Goal: Information Seeking & Learning: Compare options

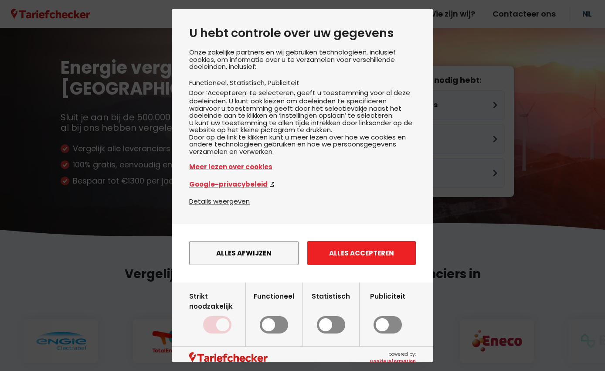
click at [344, 265] on button "Alles accepteren" at bounding box center [361, 253] width 109 height 24
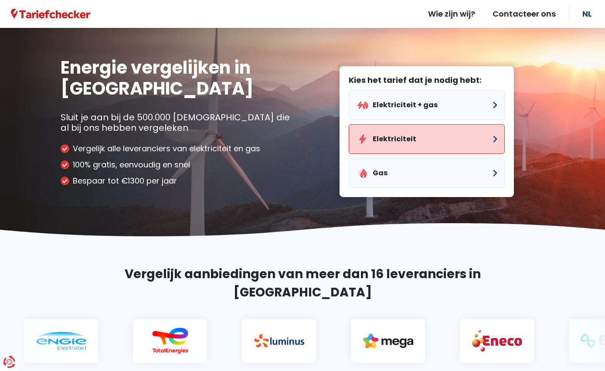
click at [386, 137] on button "Elektriciteit" at bounding box center [427, 139] width 156 height 30
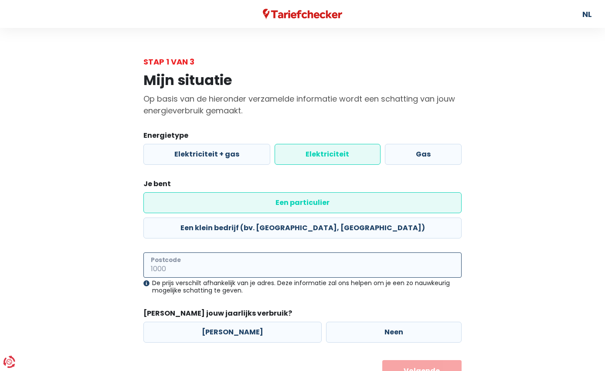
click at [182, 252] on input "Postcode" at bounding box center [302, 264] width 318 height 25
type input "2431"
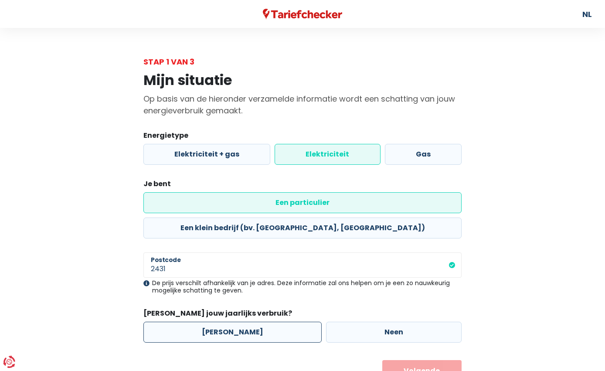
click at [168, 322] on label "[PERSON_NAME]" at bounding box center [232, 332] width 178 height 21
click at [168, 322] on input "[PERSON_NAME]" at bounding box center [232, 332] width 178 height 21
radio input "true"
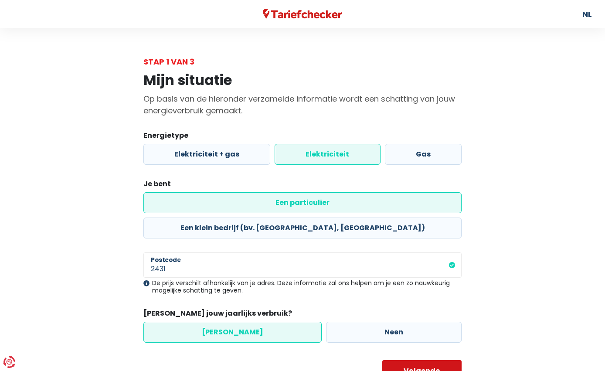
click at [426, 360] on button "Volgende" at bounding box center [422, 371] width 80 height 22
select select
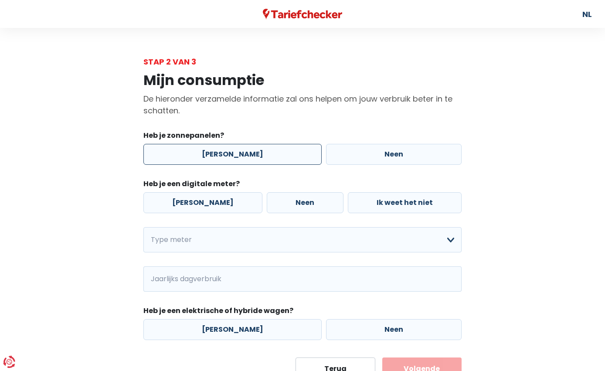
click at [242, 157] on label "[PERSON_NAME]" at bounding box center [232, 154] width 178 height 21
click at [242, 157] on input "[PERSON_NAME]" at bounding box center [232, 154] width 178 height 21
radio input "true"
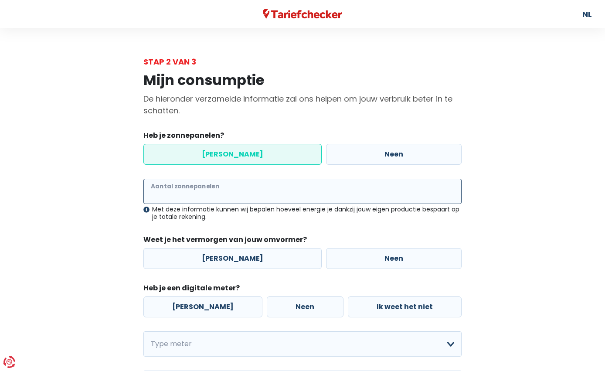
click at [212, 192] on input "Aantal zonnepanelen" at bounding box center [302, 191] width 318 height 25
type input "20"
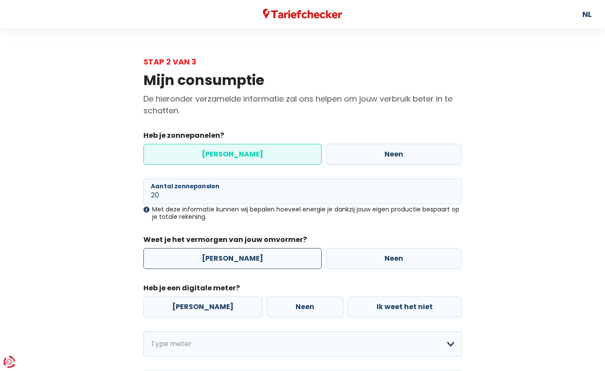
click at [234, 253] on label "[PERSON_NAME]" at bounding box center [232, 258] width 178 height 21
click at [234, 253] on input "[PERSON_NAME]" at bounding box center [232, 258] width 178 height 21
radio input "true"
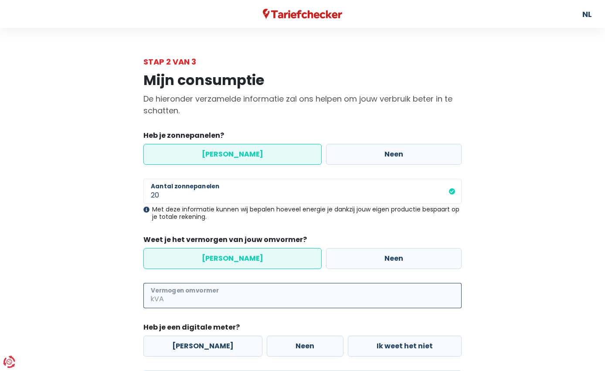
click at [203, 295] on input "Vermogen omvormer" at bounding box center [314, 295] width 296 height 25
type input "5"
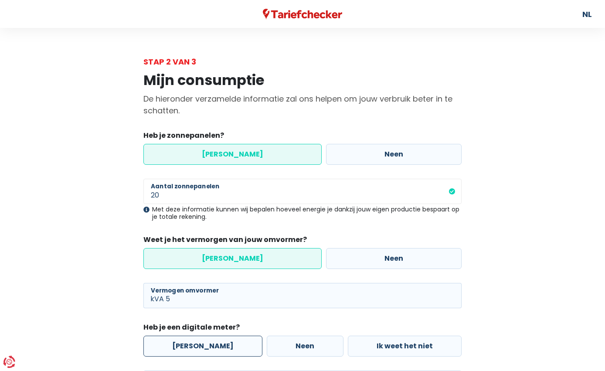
click at [189, 346] on label "[PERSON_NAME]" at bounding box center [202, 346] width 119 height 21
click at [189, 346] on input "[PERSON_NAME]" at bounding box center [202, 346] width 119 height 21
radio input "true"
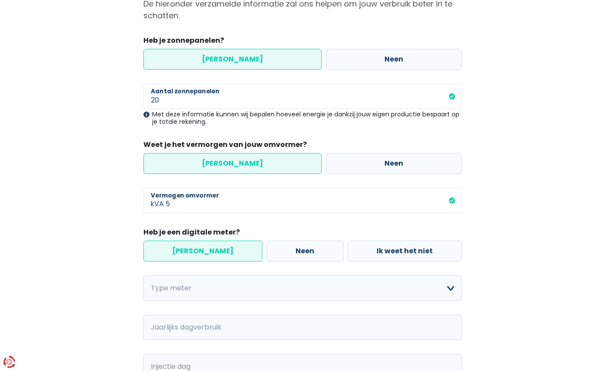
scroll to position [96, 0]
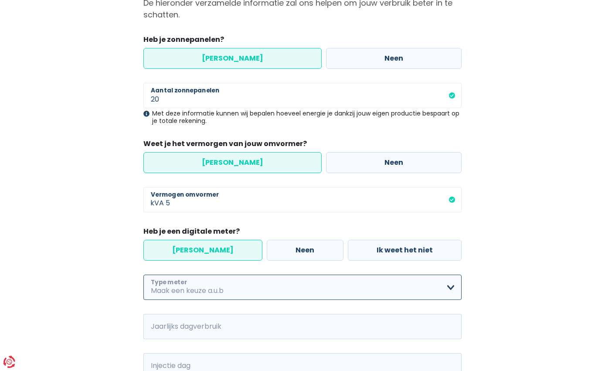
select select "day_single_rate"
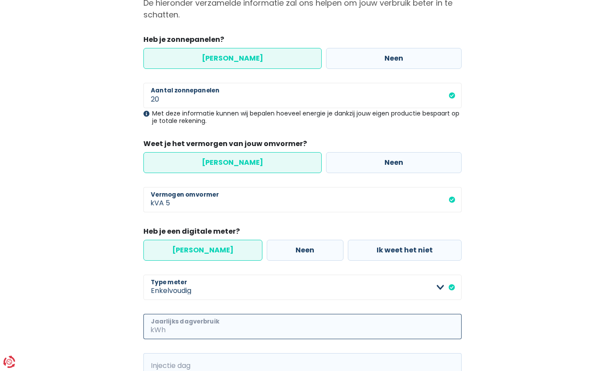
click at [176, 326] on input "Jaarlijks dagverbruik" at bounding box center [314, 326] width 294 height 25
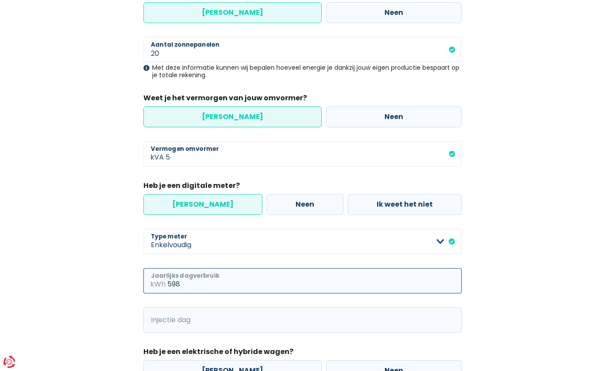
scroll to position [144, 0]
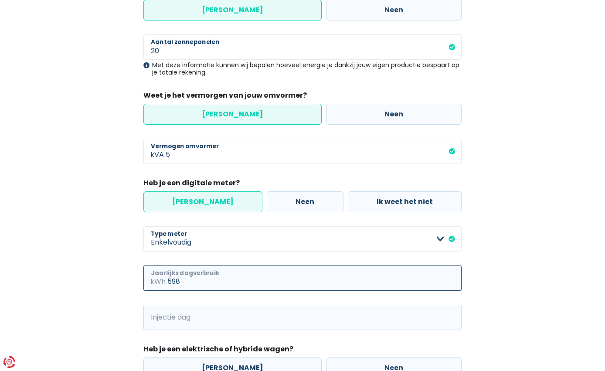
type input "598"
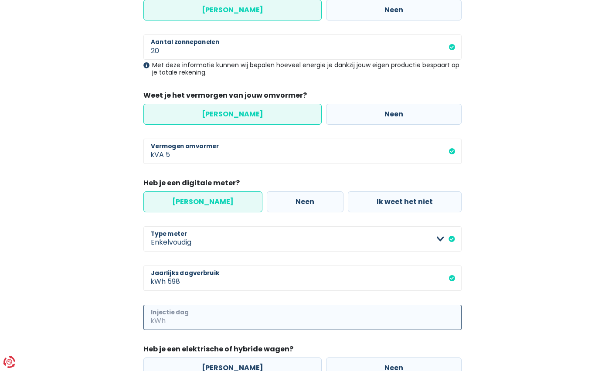
click at [180, 321] on input "Injectie dag" at bounding box center [314, 317] width 294 height 25
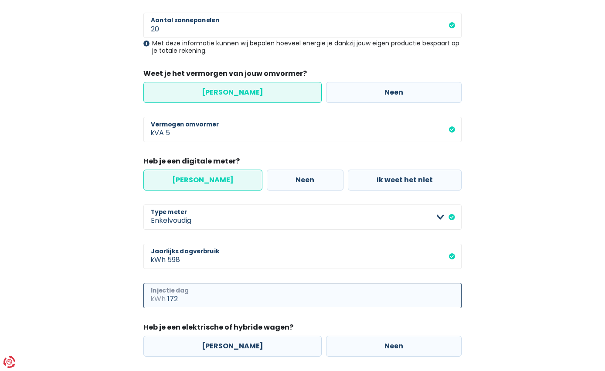
scroll to position [167, 0]
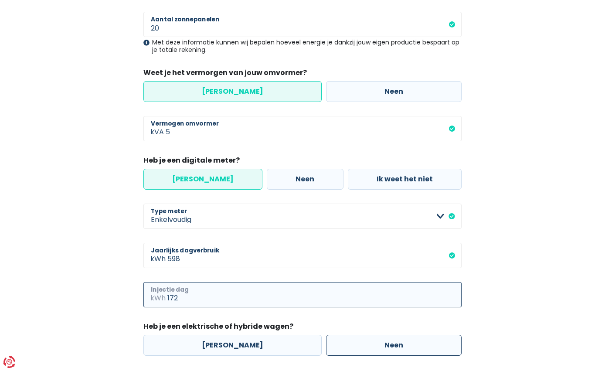
type input "172"
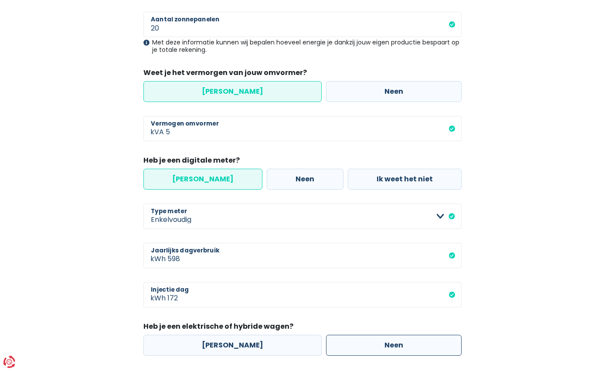
click at [338, 345] on label "Neen" at bounding box center [394, 345] width 136 height 21
click at [338, 345] on input "Neen" at bounding box center [394, 345] width 136 height 21
radio input "true"
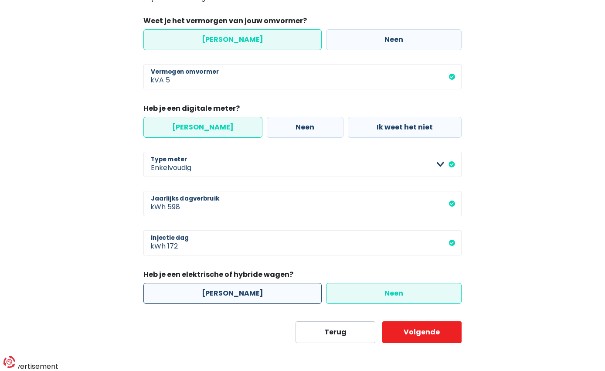
scroll to position [218, 0]
click at [414, 334] on button "Volgende" at bounding box center [422, 333] width 80 height 22
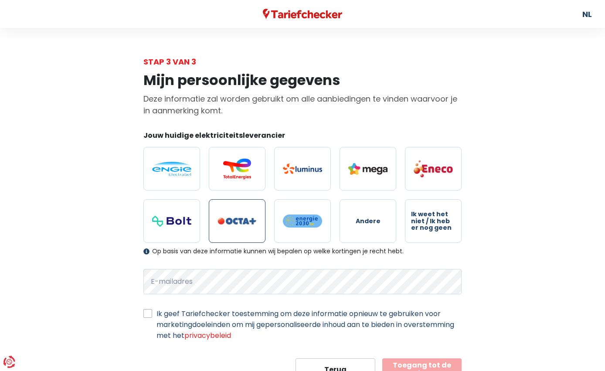
scroll to position [2, 0]
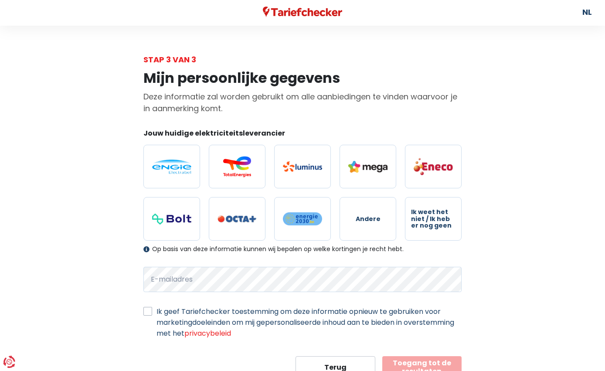
click at [103, 312] on div "Mijn persoonlijke gegevens Deze informatie zal worden gebruikt om alle aanbiedi…" at bounding box center [302, 221] width 497 height 312
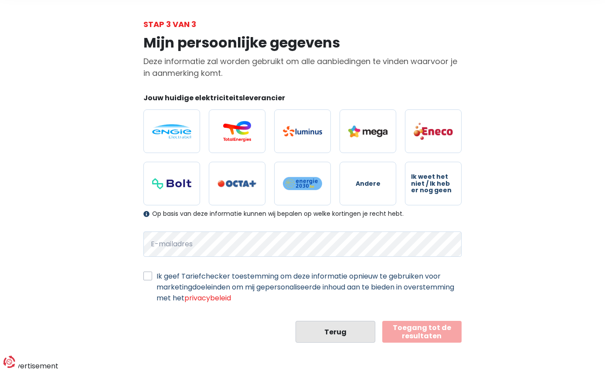
scroll to position [37, 0]
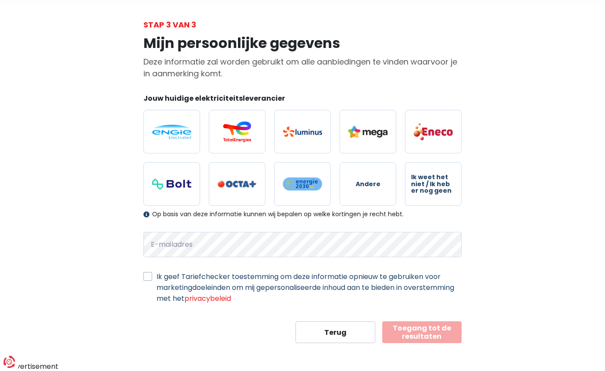
click at [156, 276] on label "Ik geef Tariefchecker toestemming om deze informatie opnieuw te gebruiken voor …" at bounding box center [308, 287] width 305 height 33
click at [148, 276] on input "Ik geef Tariefchecker toestemming om deze informatie opnieuw te gebruiken voor …" at bounding box center [147, 275] width 9 height 9
checkbox input "true"
click at [395, 329] on button "Toegang tot de resultaten" at bounding box center [422, 332] width 80 height 22
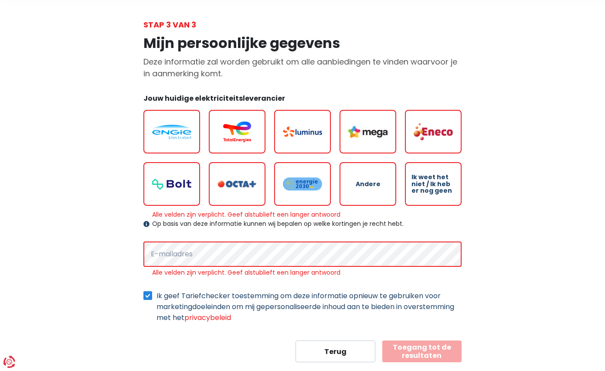
scroll to position [56, 0]
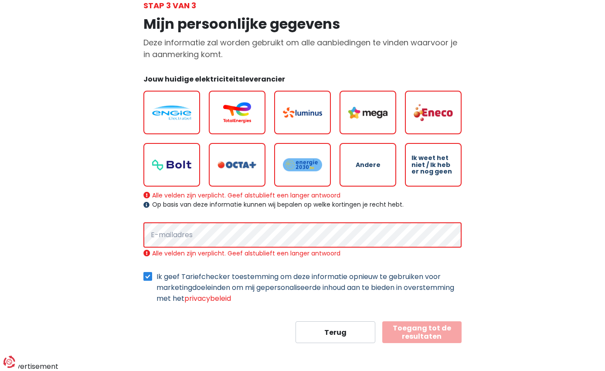
click at [395, 329] on button "Toegang tot de resultaten" at bounding box center [422, 332] width 80 height 22
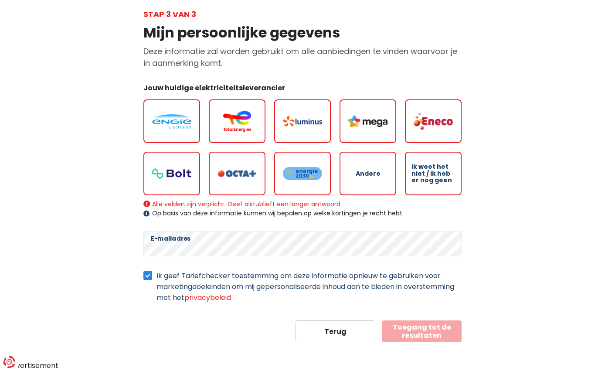
scroll to position [47, 0]
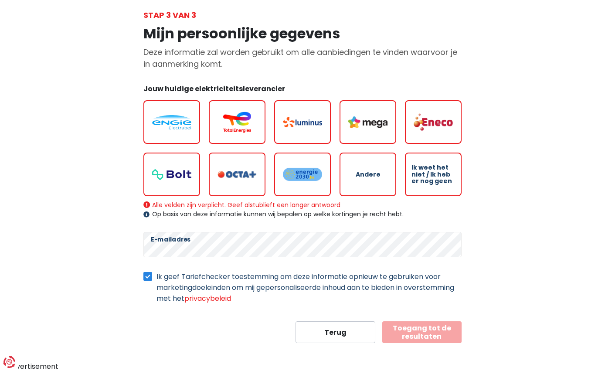
click at [409, 333] on button "Toegang tot de resultaten" at bounding box center [422, 332] width 80 height 22
click at [367, 171] on span "Andere" at bounding box center [368, 174] width 25 height 7
click at [367, 171] on input "Andere" at bounding box center [367, 175] width 57 height 44
radio input "true"
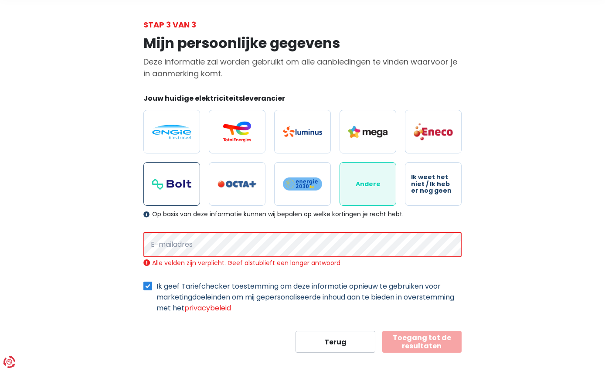
click at [180, 187] on img at bounding box center [171, 184] width 39 height 11
click at [180, 187] on input "radio" at bounding box center [171, 184] width 57 height 44
radio input "true"
radio input "false"
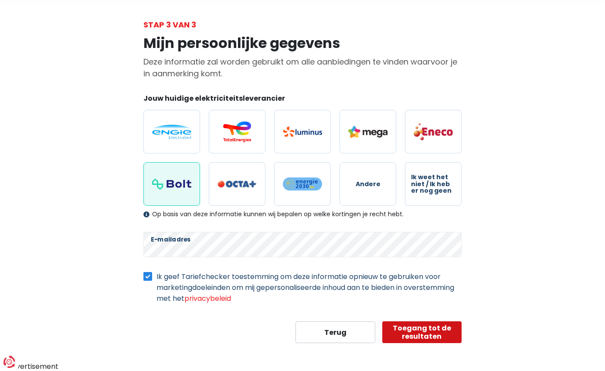
click at [429, 332] on button "Toegang tot de resultaten" at bounding box center [422, 332] width 80 height 22
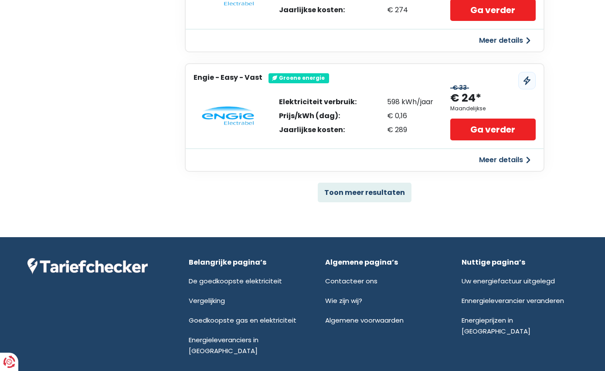
scroll to position [598, 0]
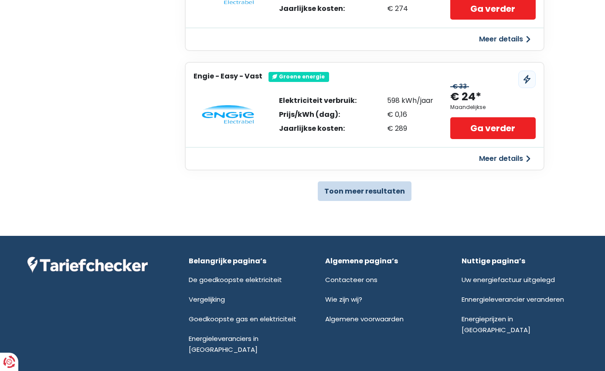
click at [385, 183] on button "Toon meer resultaten" at bounding box center [365, 191] width 94 height 20
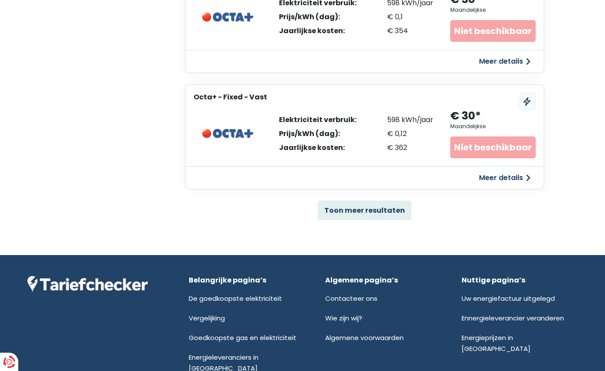
scroll to position [1758, 0]
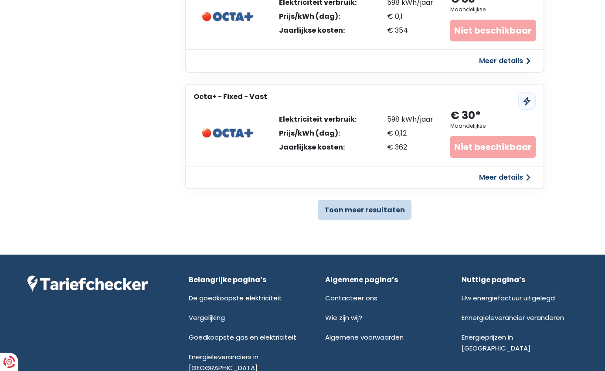
click at [371, 200] on button "Toon meer resultaten" at bounding box center [365, 210] width 94 height 20
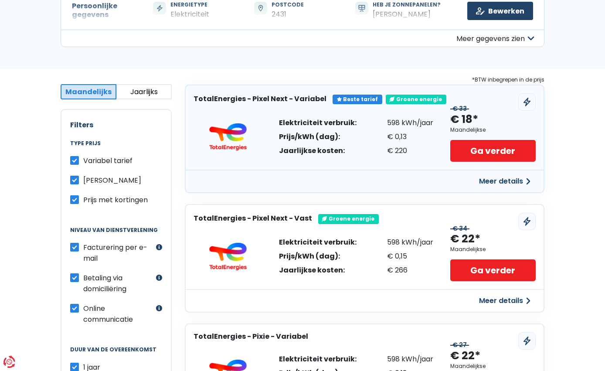
scroll to position [100, 0]
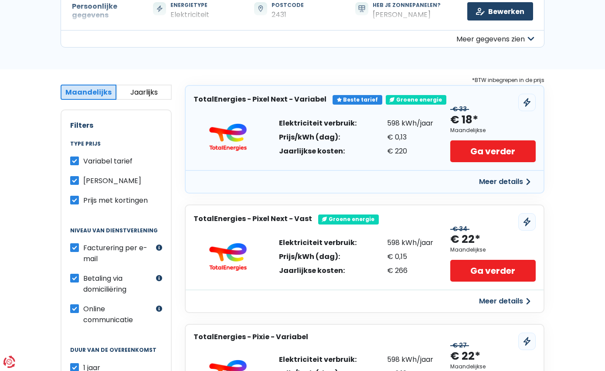
click at [83, 197] on label "Prijs met kortingen" at bounding box center [115, 200] width 64 height 11
click at [77, 197] on input "Prijs met kortingen" at bounding box center [74, 199] width 9 height 9
checkbox input "false"
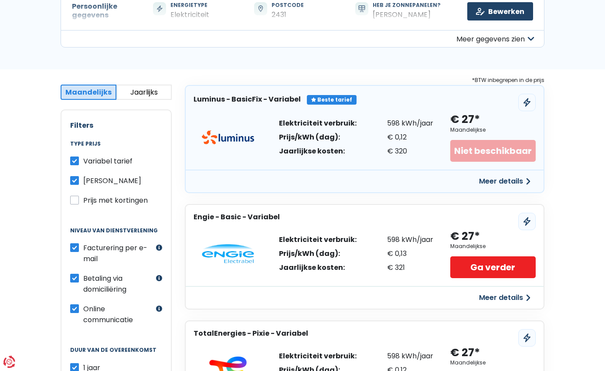
click at [468, 149] on div "Niet beschikbaar" at bounding box center [492, 151] width 85 height 22
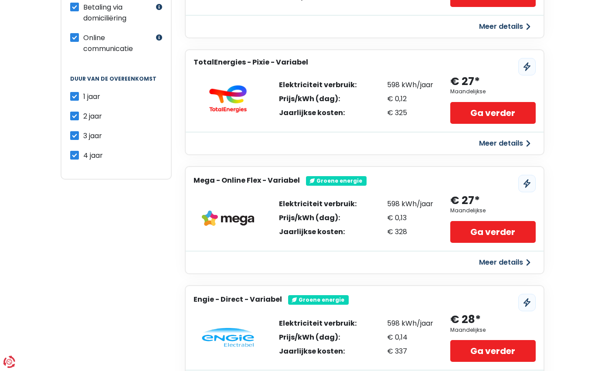
scroll to position [373, 0]
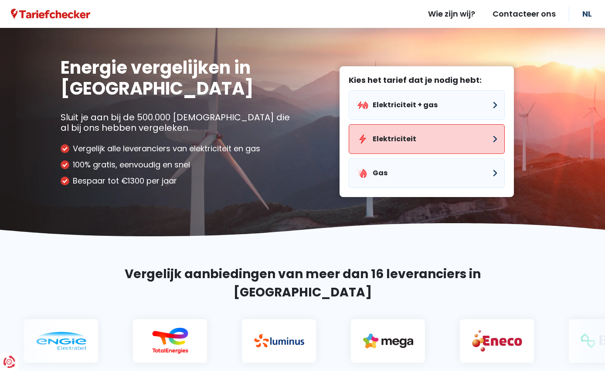
click at [385, 139] on button "Elektriciteit" at bounding box center [427, 139] width 156 height 30
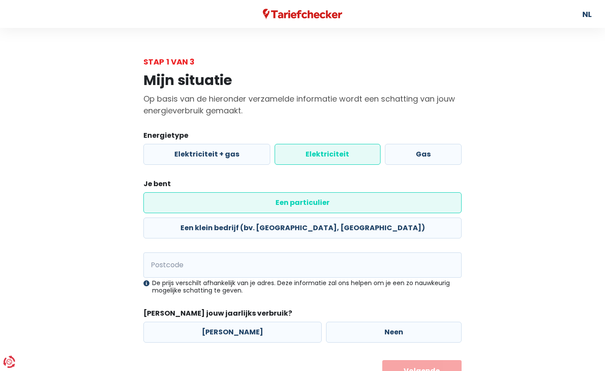
click at [346, 152] on label "Elektriciteit" at bounding box center [327, 154] width 105 height 21
click at [346, 152] on input "Elektriciteit" at bounding box center [327, 154] width 105 height 21
click at [196, 252] on input "Postcode" at bounding box center [302, 264] width 318 height 25
type input "2431"
click at [223, 322] on label "[PERSON_NAME]" at bounding box center [232, 332] width 178 height 21
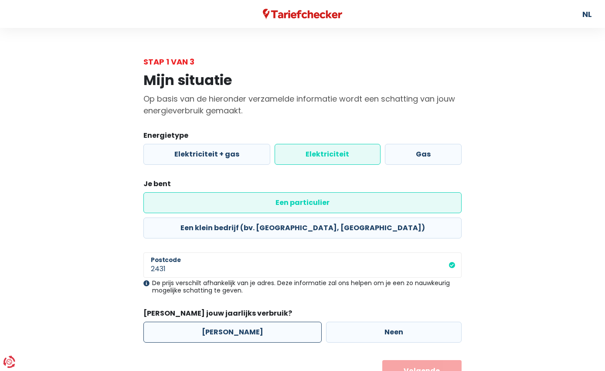
click at [223, 322] on input "[PERSON_NAME]" at bounding box center [232, 332] width 178 height 21
radio input "true"
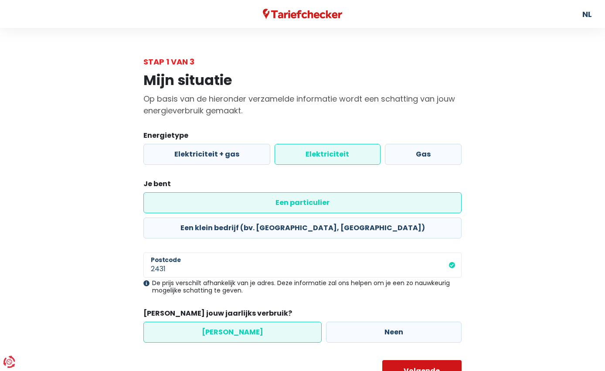
click at [428, 360] on button "Volgende" at bounding box center [422, 371] width 80 height 22
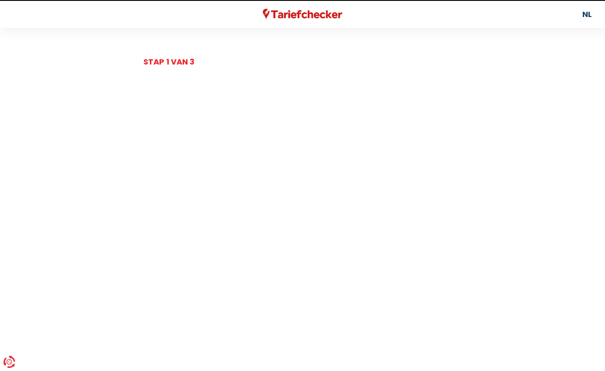
select select
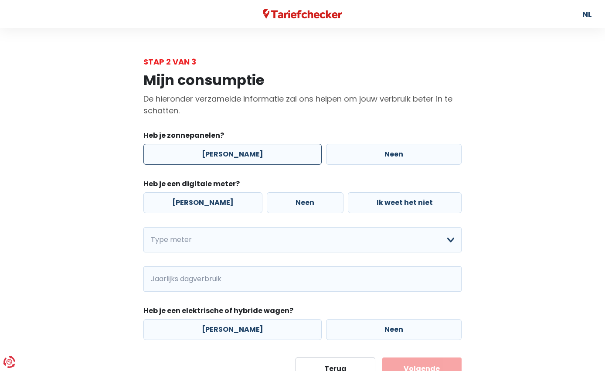
click at [223, 152] on label "[PERSON_NAME]" at bounding box center [232, 154] width 178 height 21
click at [223, 152] on input "[PERSON_NAME]" at bounding box center [232, 154] width 178 height 21
radio input "true"
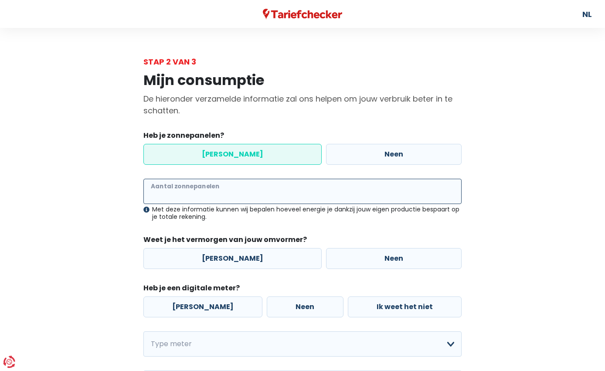
click at [193, 190] on input "Aantal zonnepanelen" at bounding box center [302, 191] width 318 height 25
type input "20"
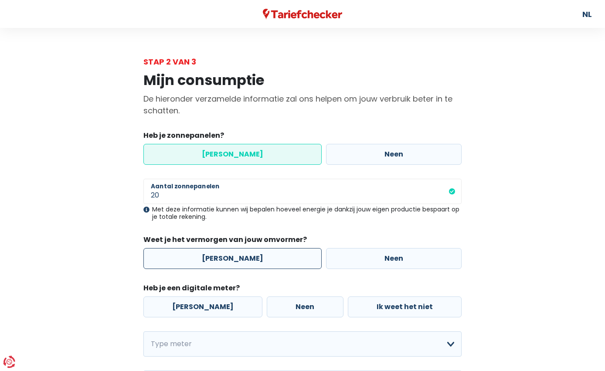
click at [225, 258] on label "[PERSON_NAME]" at bounding box center [232, 258] width 178 height 21
click at [225, 258] on input "[PERSON_NAME]" at bounding box center [232, 258] width 178 height 21
radio input "true"
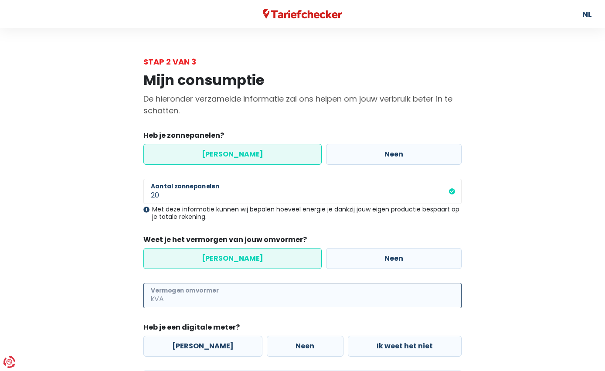
click at [196, 293] on input "Vermogen omvormer" at bounding box center [314, 295] width 296 height 25
type input "5"
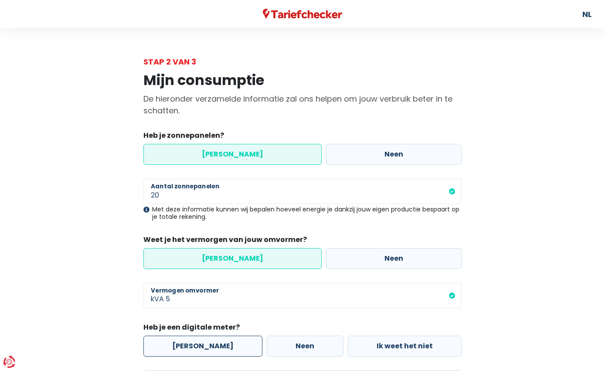
click at [199, 340] on label "[PERSON_NAME]" at bounding box center [202, 346] width 119 height 21
click at [199, 340] on input "[PERSON_NAME]" at bounding box center [202, 346] width 119 height 21
radio input "true"
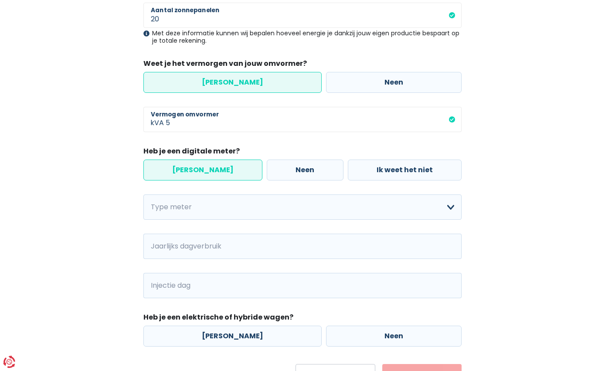
scroll to position [176, 0]
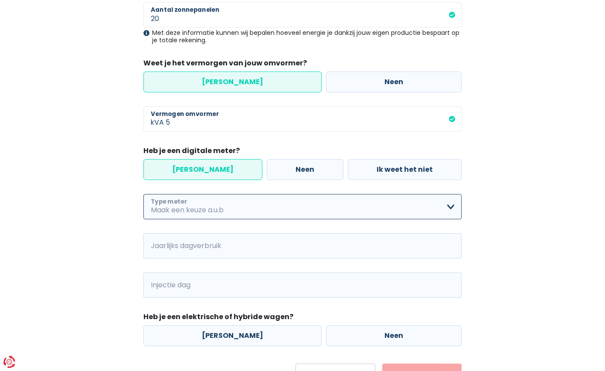
select select "day_single_rate"
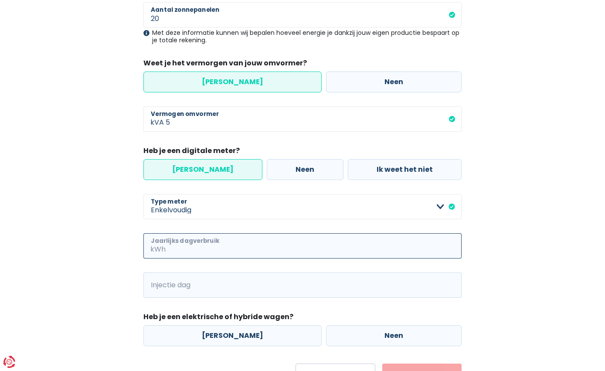
click at [182, 245] on input "Jaarlijks dagverbruik" at bounding box center [314, 245] width 294 height 25
type input "598"
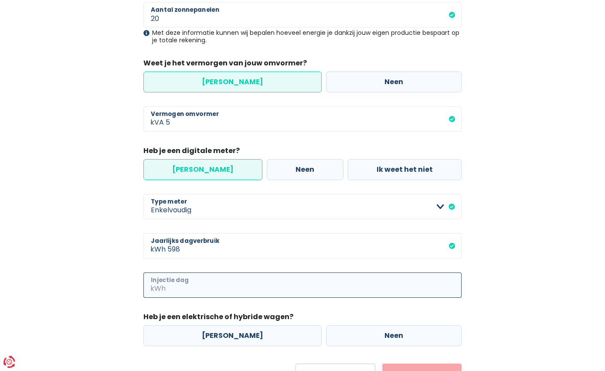
click at [170, 287] on input "Injectie dag" at bounding box center [314, 284] width 294 height 25
type input "172"
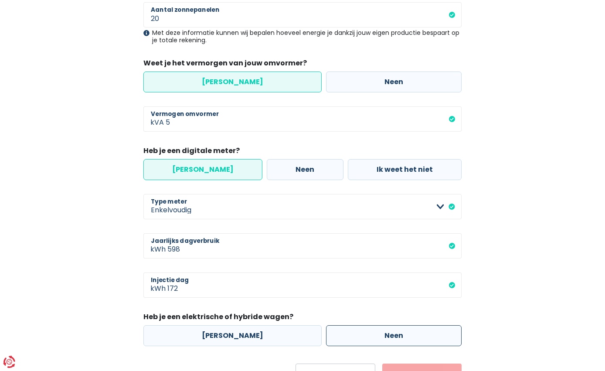
click at [326, 333] on label "Neen" at bounding box center [394, 335] width 136 height 21
click at [326, 333] on input "Neen" at bounding box center [394, 335] width 136 height 21
radio input "true"
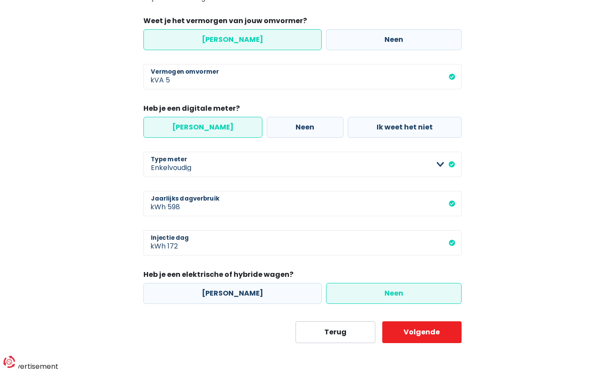
scroll to position [218, 0]
click at [414, 335] on button "Volgende" at bounding box center [422, 333] width 80 height 22
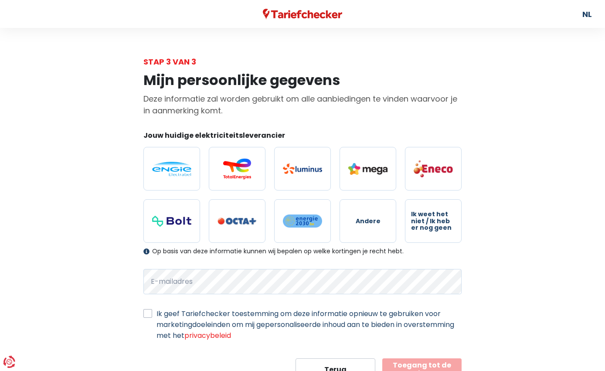
click at [156, 312] on label "Ik geef Tariefchecker toestemming om deze informatie opnieuw te gebruiken voor …" at bounding box center [308, 324] width 305 height 33
click at [144, 312] on input "Ik geef Tariefchecker toestemming om deze informatie opnieuw te gebruiken voor …" at bounding box center [147, 312] width 9 height 9
checkbox input "true"
click at [377, 223] on span "Andere" at bounding box center [368, 221] width 25 height 7
click at [377, 223] on input "Andere" at bounding box center [367, 221] width 57 height 44
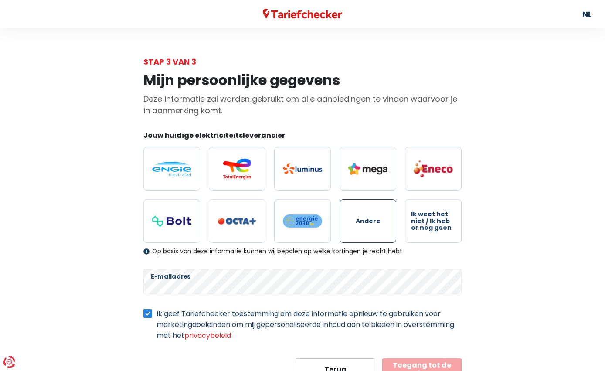
radio input "true"
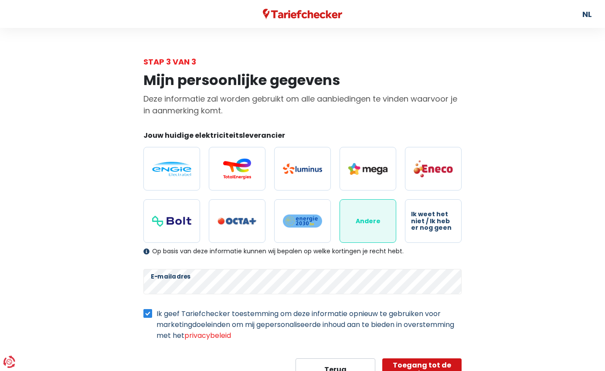
click at [417, 366] on button "Toegang tot de resultaten" at bounding box center [422, 369] width 80 height 22
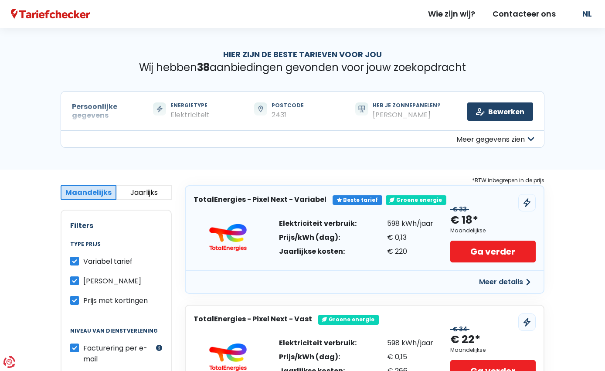
click at [83, 300] on label "Prijs met kortingen" at bounding box center [115, 300] width 64 height 11
click at [76, 300] on input "Prijs met kortingen" at bounding box center [74, 299] width 9 height 9
checkbox input "false"
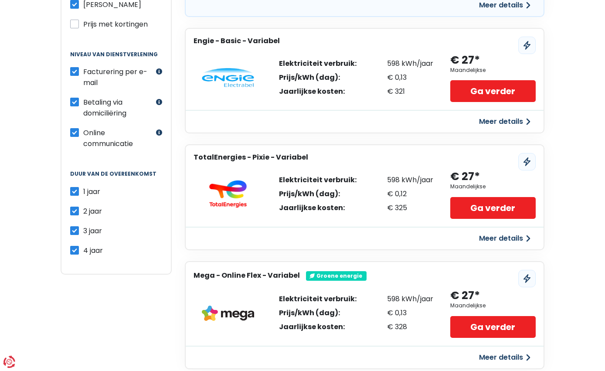
scroll to position [282, 0]
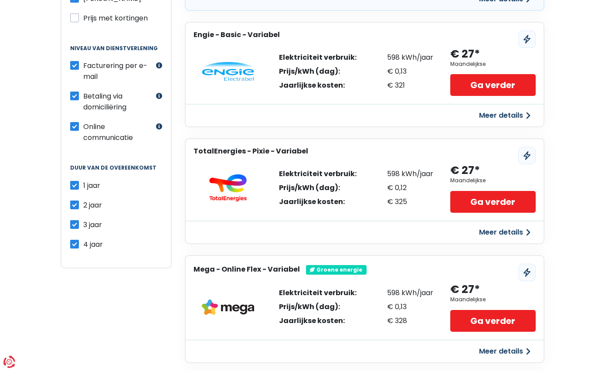
click at [495, 114] on button "Meer details" at bounding box center [505, 116] width 62 height 16
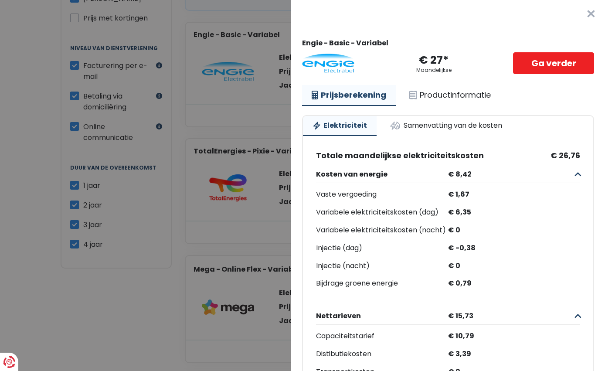
scroll to position [0, 0]
click at [443, 127] on link "Samenvatting van de kosten" at bounding box center [446, 125] width 132 height 19
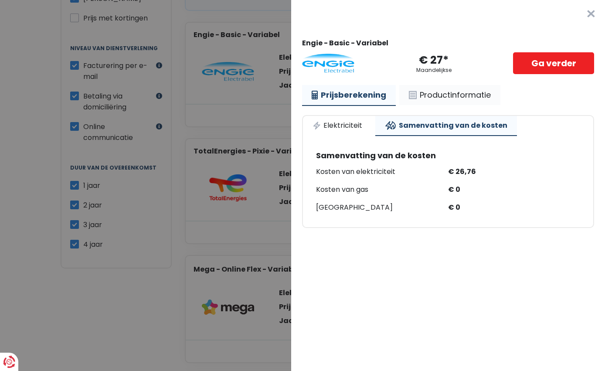
click at [439, 99] on link "Productinformatie" at bounding box center [449, 95] width 101 height 20
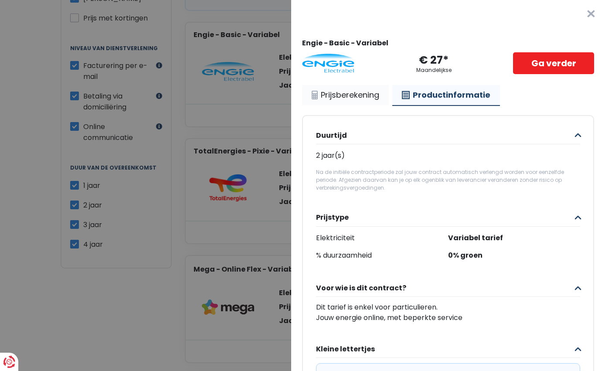
click at [370, 95] on link "Prijsberekening" at bounding box center [345, 95] width 87 height 20
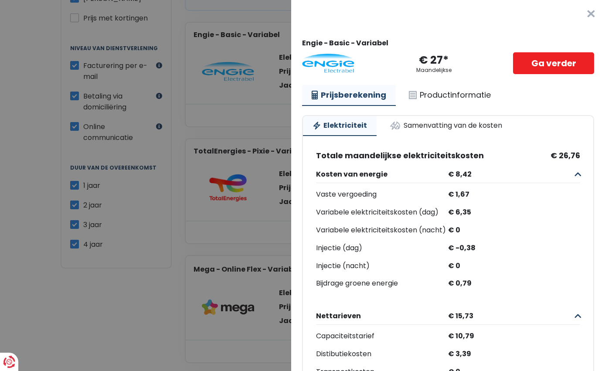
click at [593, 15] on button "×" at bounding box center [591, 14] width 28 height 28
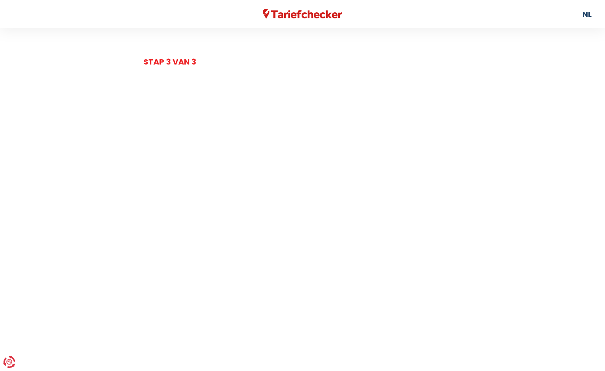
scroll to position [218, 0]
